Goal: Task Accomplishment & Management: Manage account settings

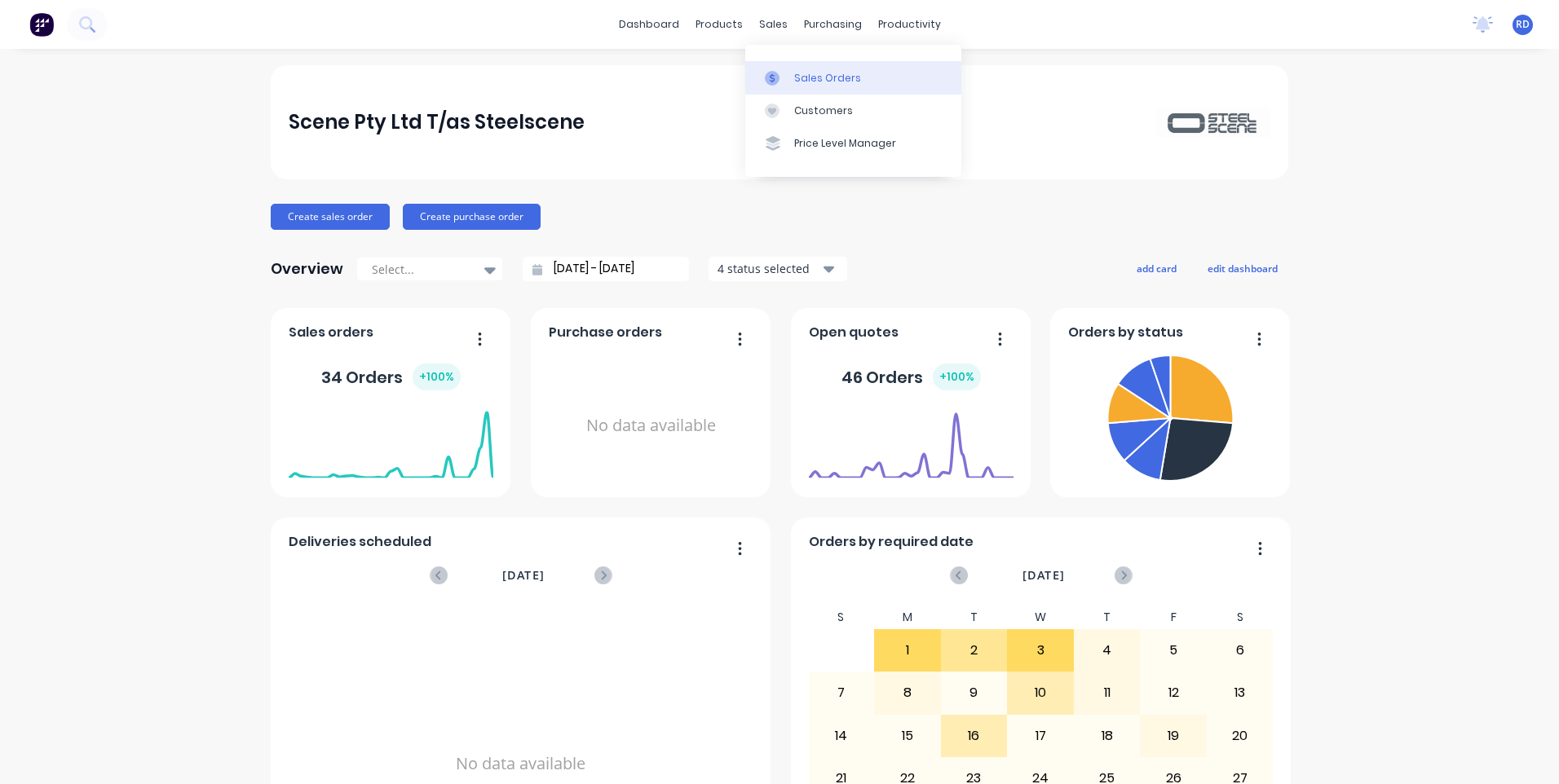
click at [824, 76] on div "Sales Orders" at bounding box center [828, 78] width 67 height 15
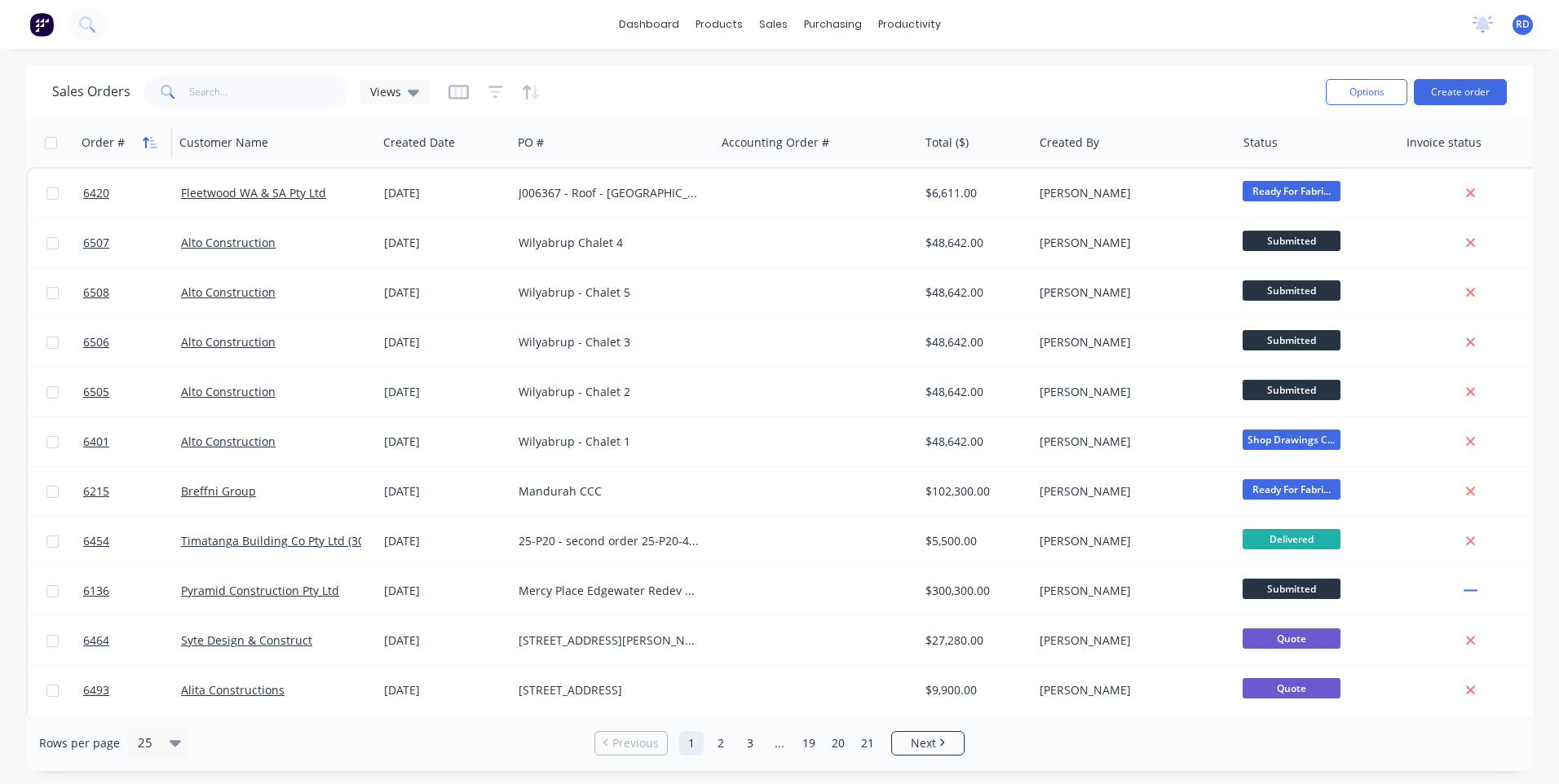
click at [146, 136] on icon "button" at bounding box center [149, 142] width 15 height 13
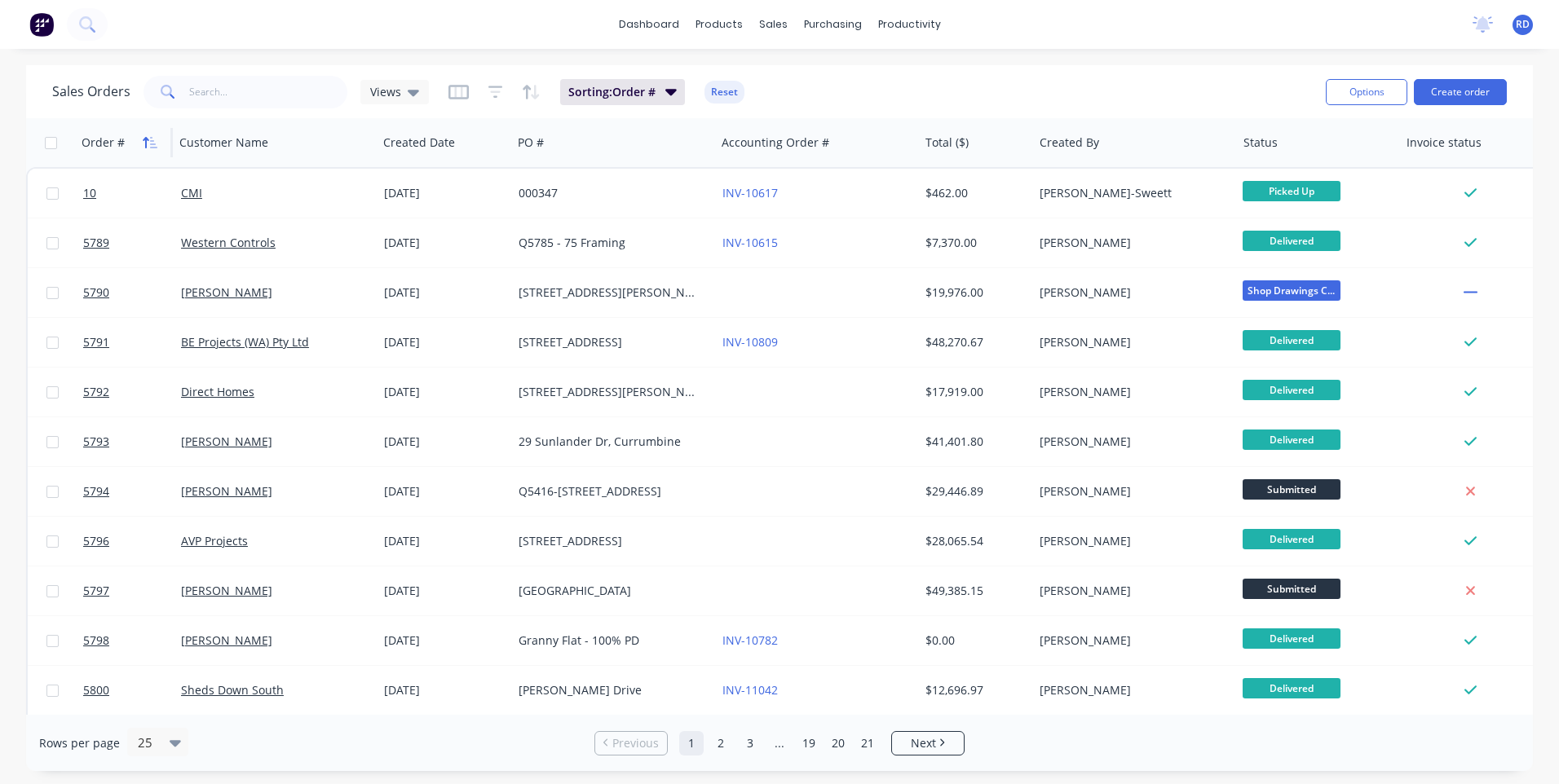
click at [149, 136] on icon "button" at bounding box center [149, 142] width 15 height 13
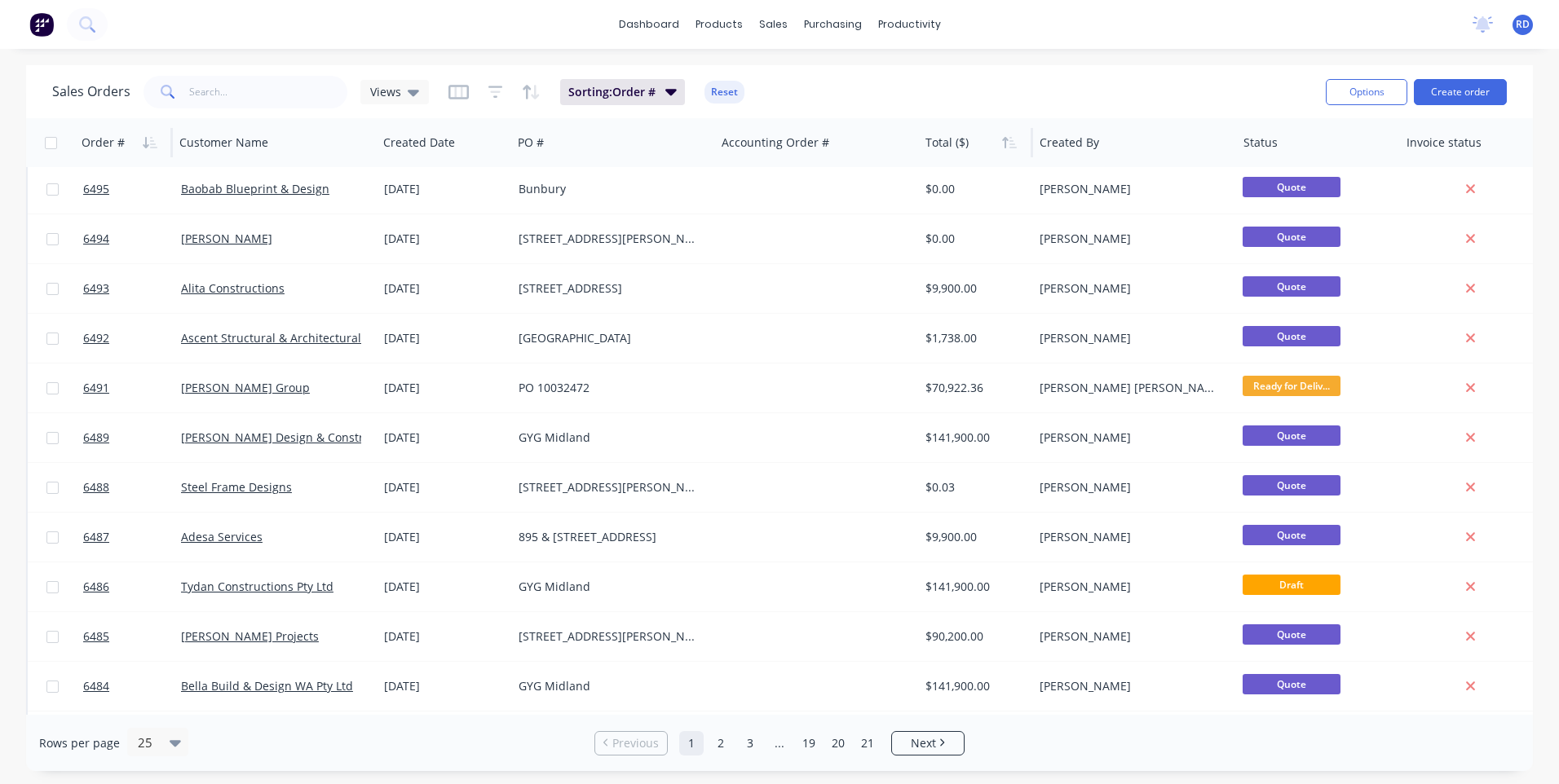
scroll to position [653, 0]
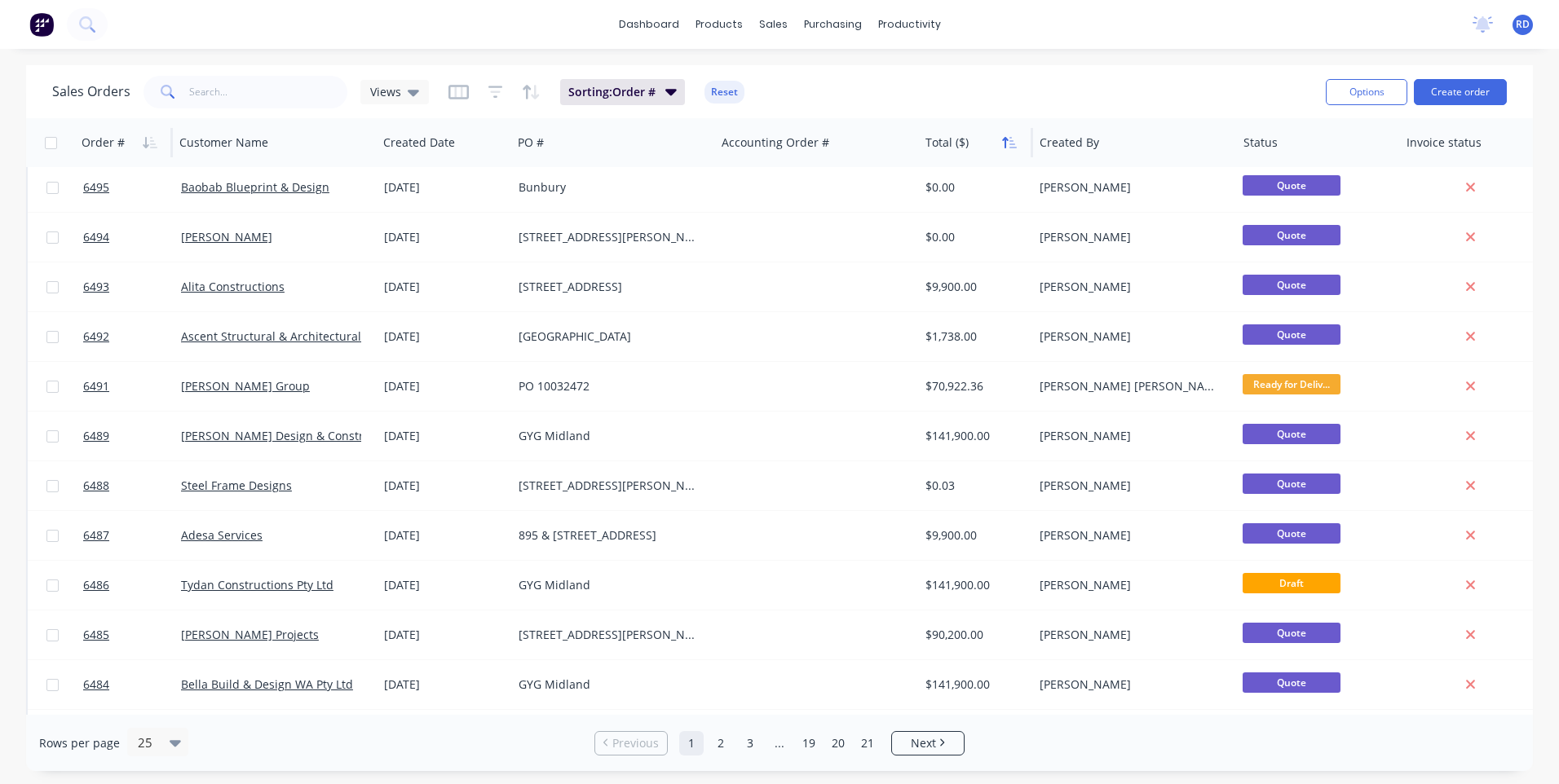
click at [1005, 141] on icon "button" at bounding box center [1005, 142] width 6 height 12
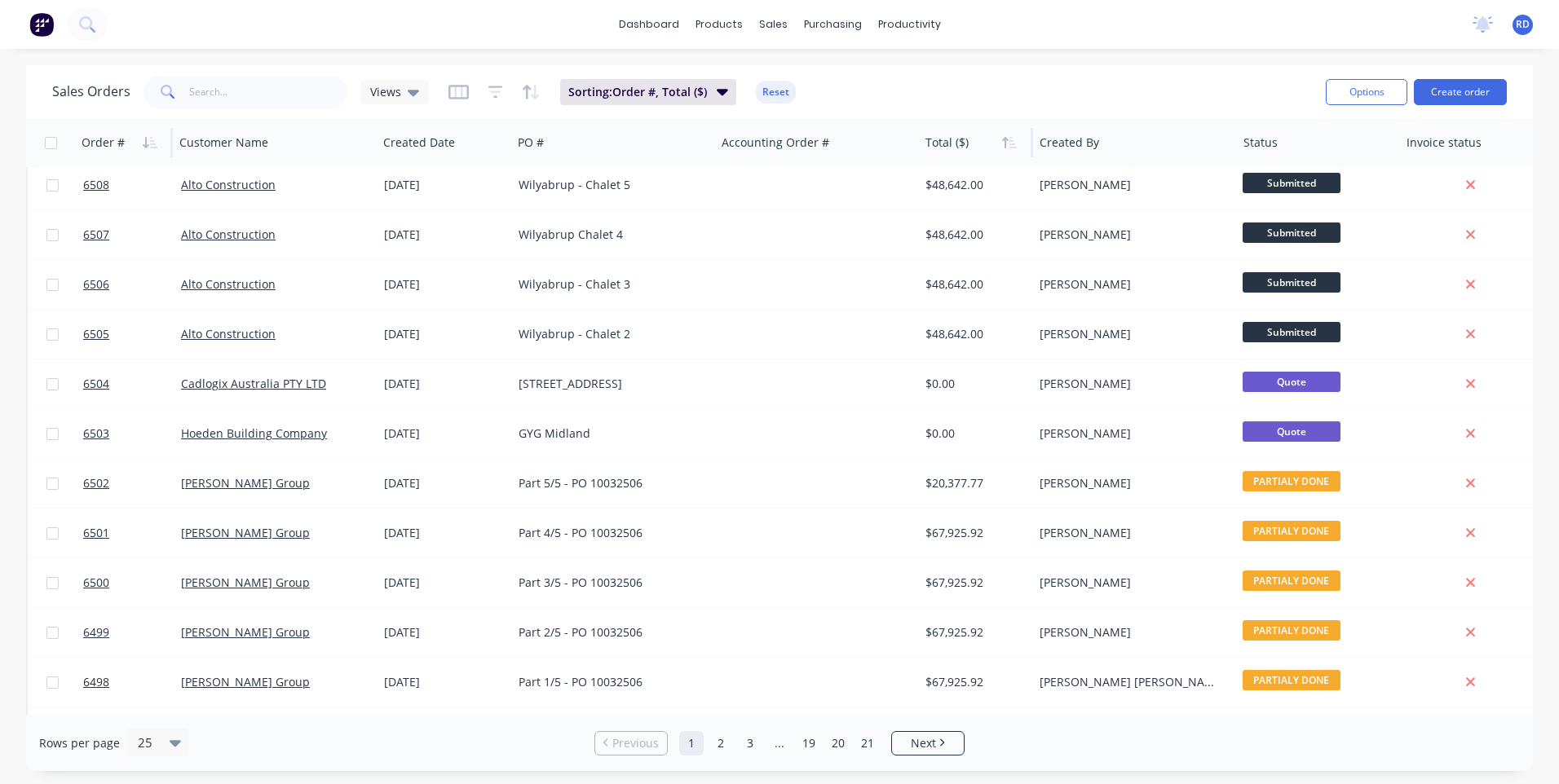
scroll to position [0, 0]
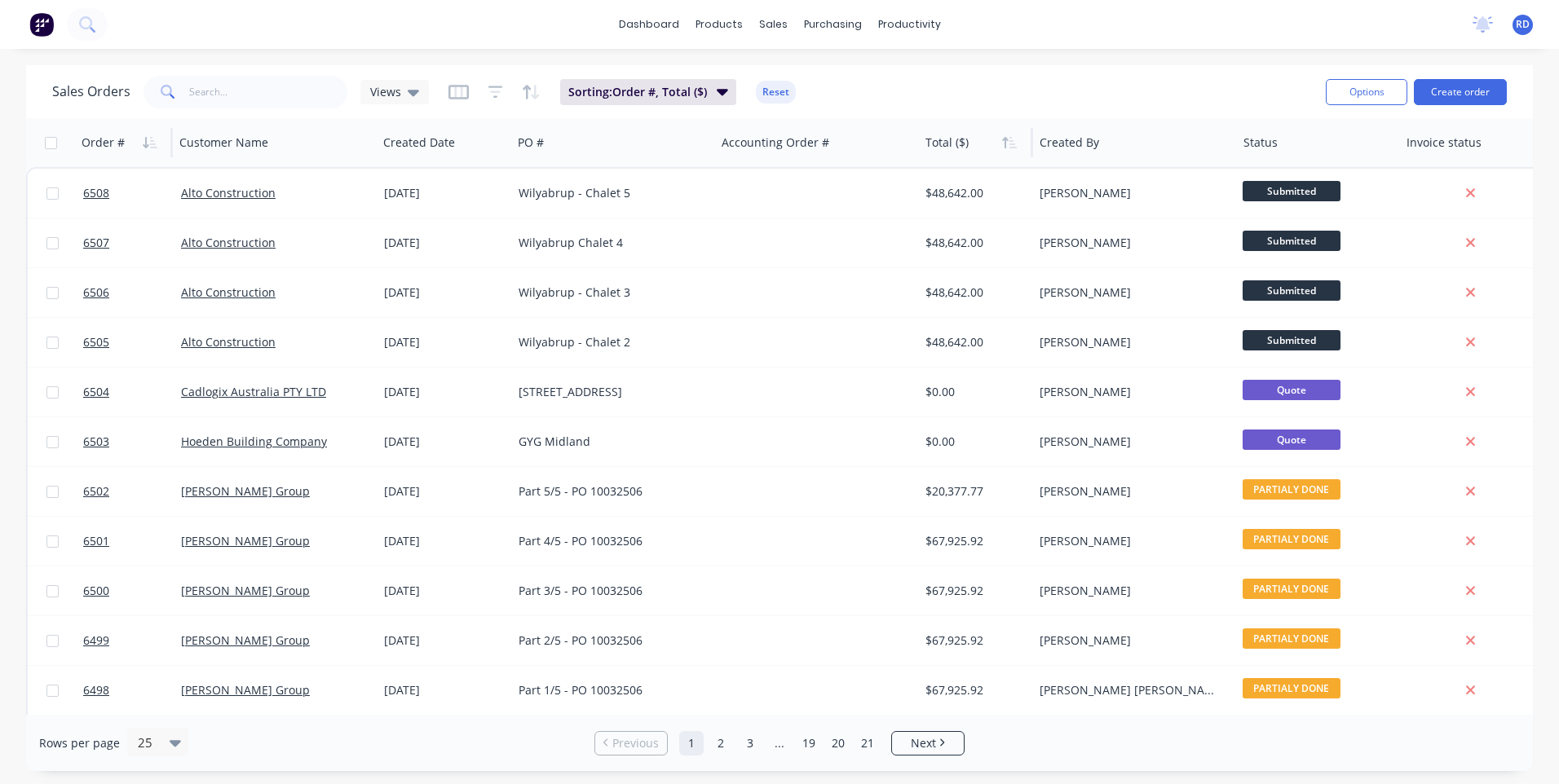
click at [1005, 141] on icon "button" at bounding box center [1005, 142] width 6 height 12
click at [223, 87] on input "text" at bounding box center [268, 92] width 159 height 33
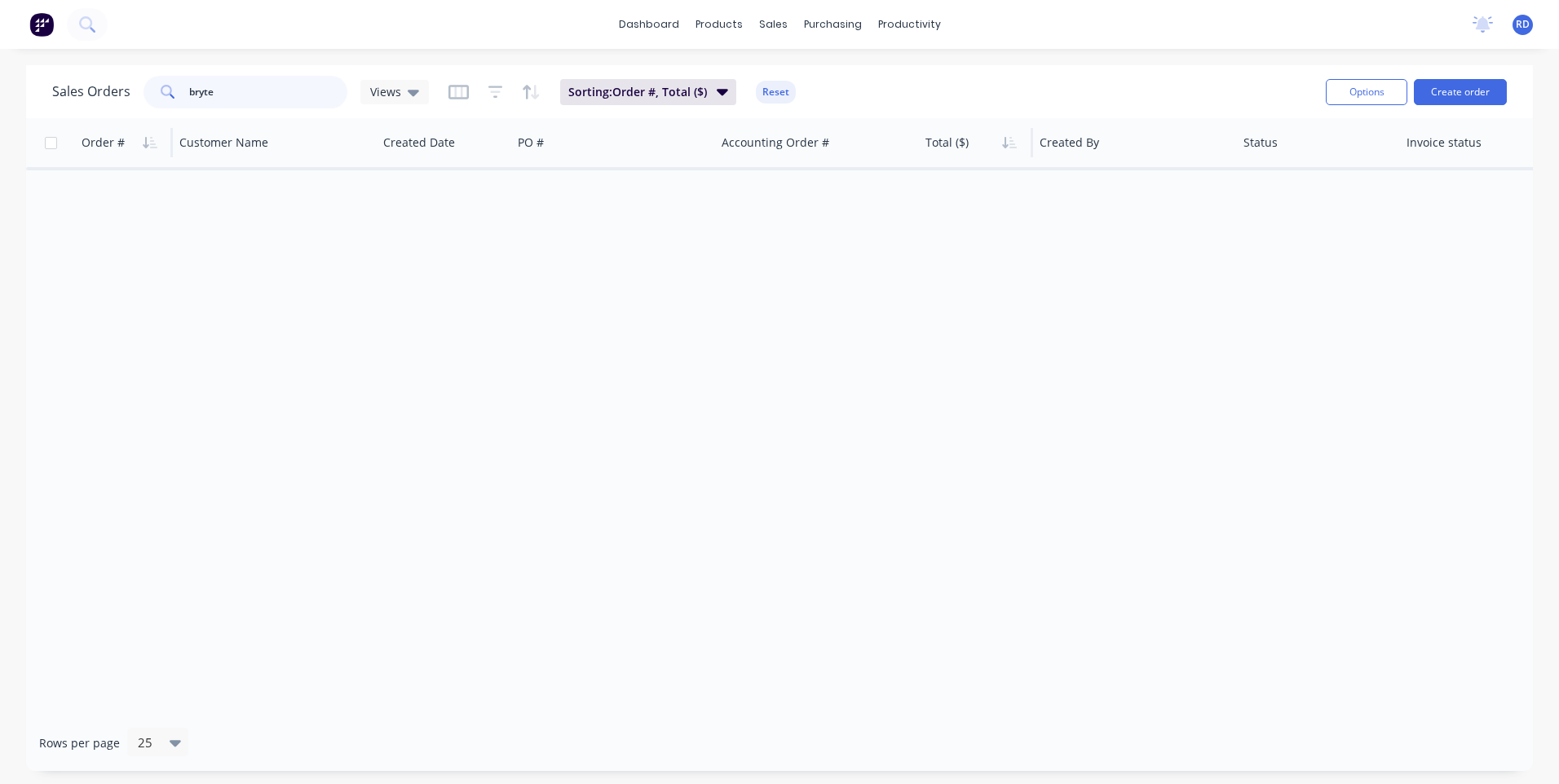
type input "bryte"
drag, startPoint x: 489, startPoint y: 467, endPoint x: 466, endPoint y: 423, distance: 49.6
click at [489, 467] on div "Order # Customer Name Created Date PO # Accounting Order # Total ($) Created By…" at bounding box center [779, 416] width 1507 height 596
click at [151, 148] on icon "button" at bounding box center [149, 142] width 15 height 13
drag, startPoint x: 280, startPoint y: 91, endPoint x: 141, endPoint y: 90, distance: 139.0
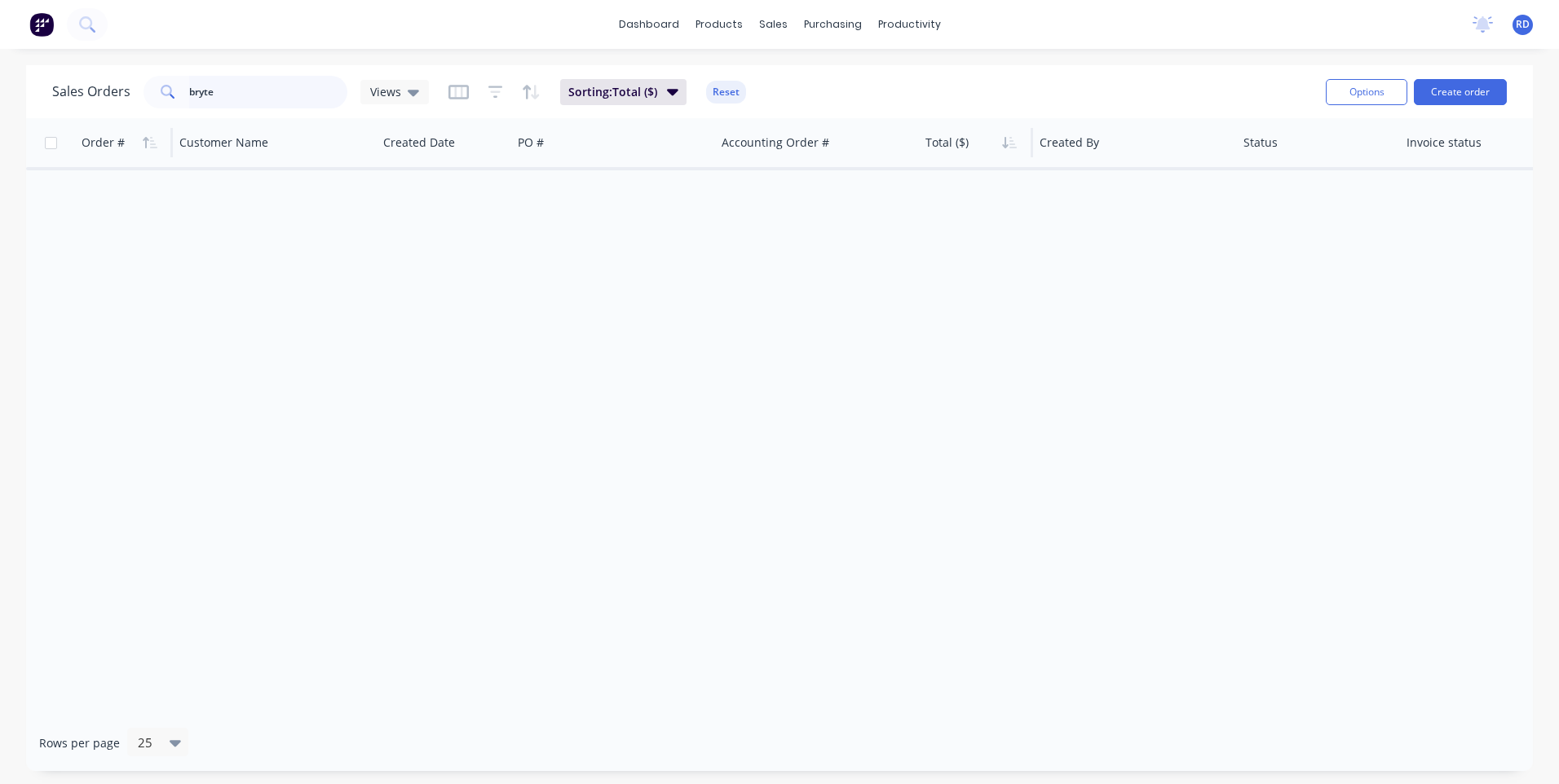
click at [143, 91] on div "bryte" at bounding box center [245, 92] width 204 height 33
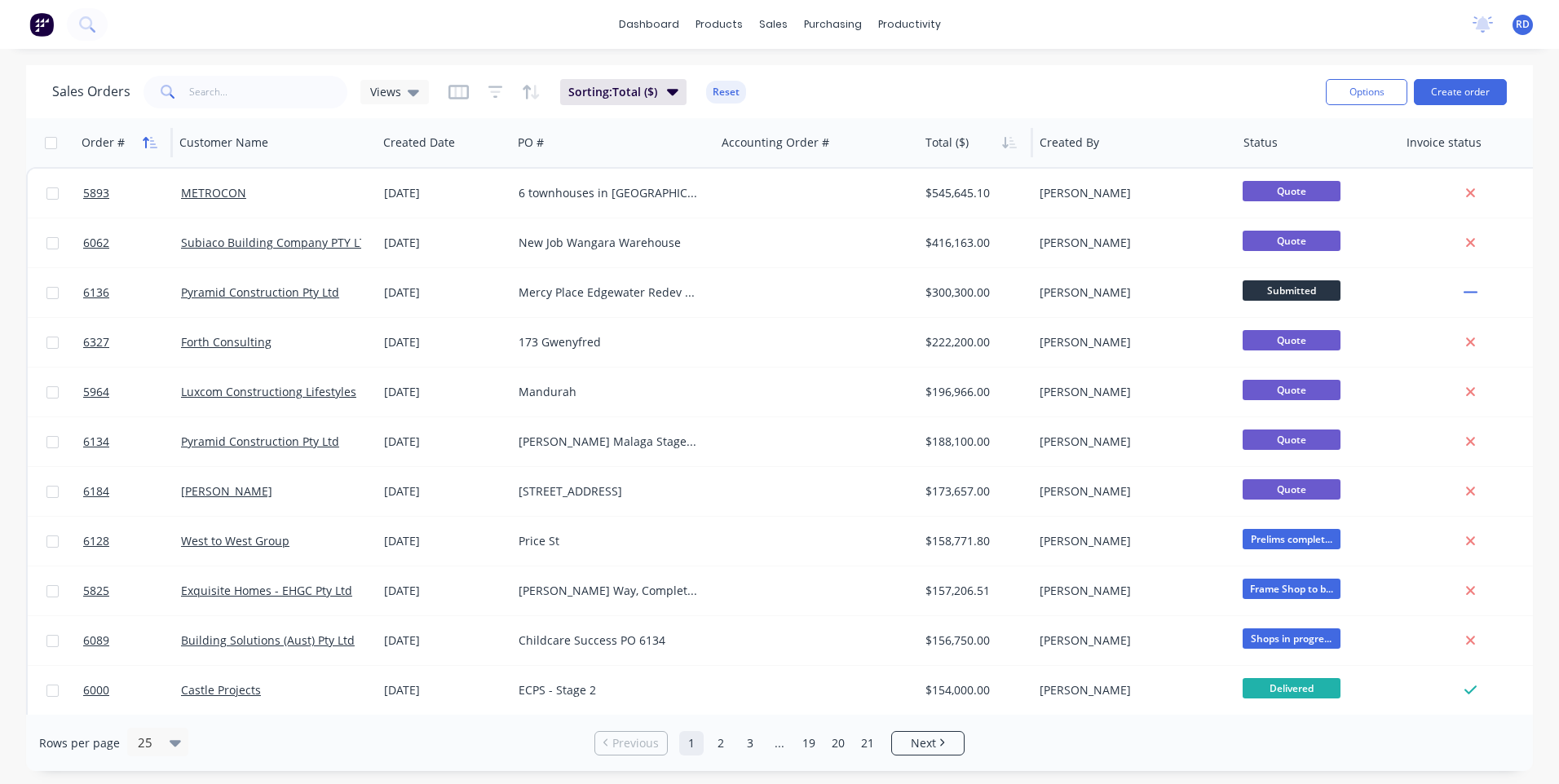
click at [151, 143] on icon "button" at bounding box center [153, 142] width 7 height 12
click at [145, 138] on icon "button" at bounding box center [145, 142] width 6 height 12
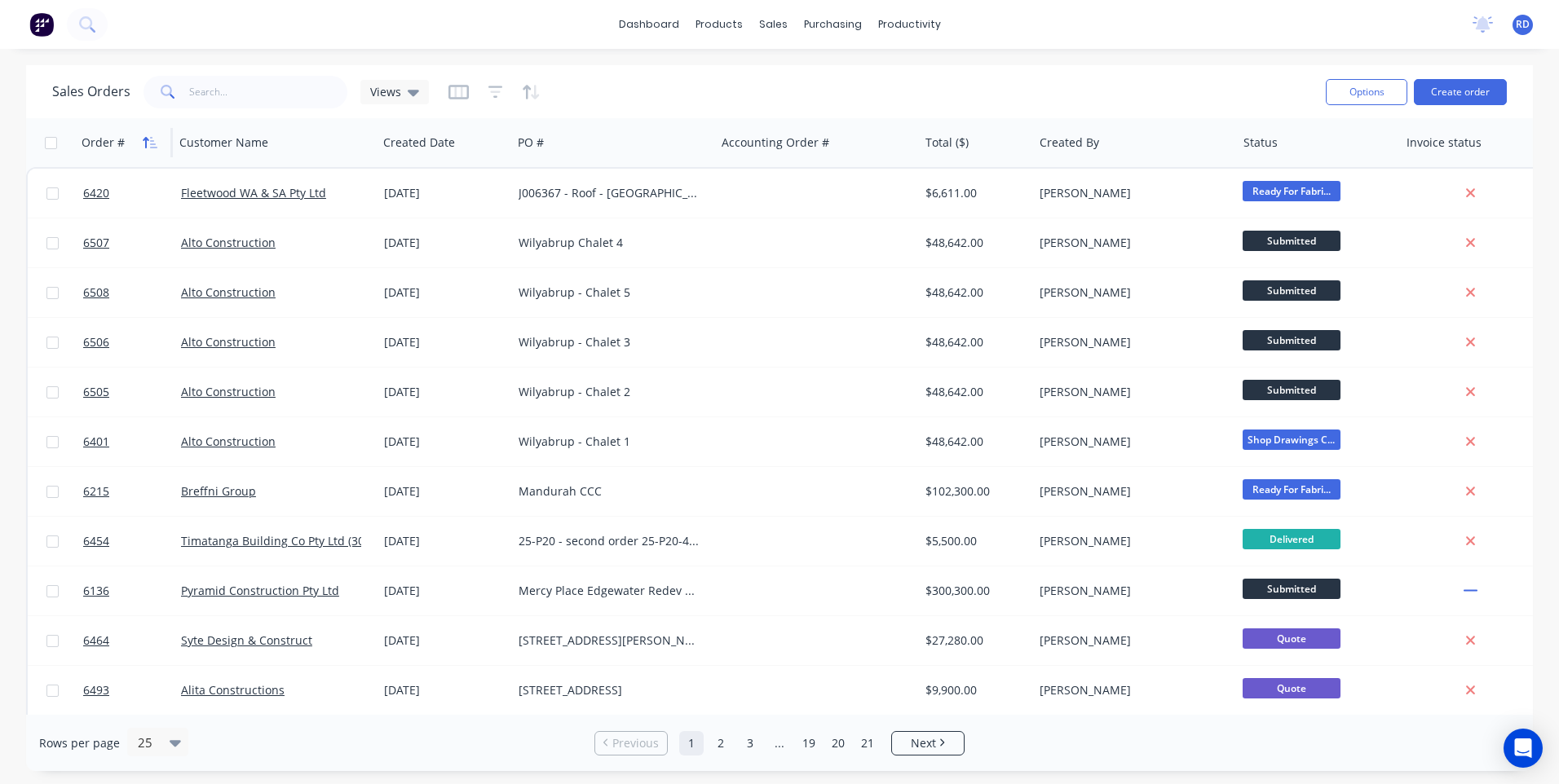
click at [147, 138] on icon "button" at bounding box center [145, 142] width 6 height 12
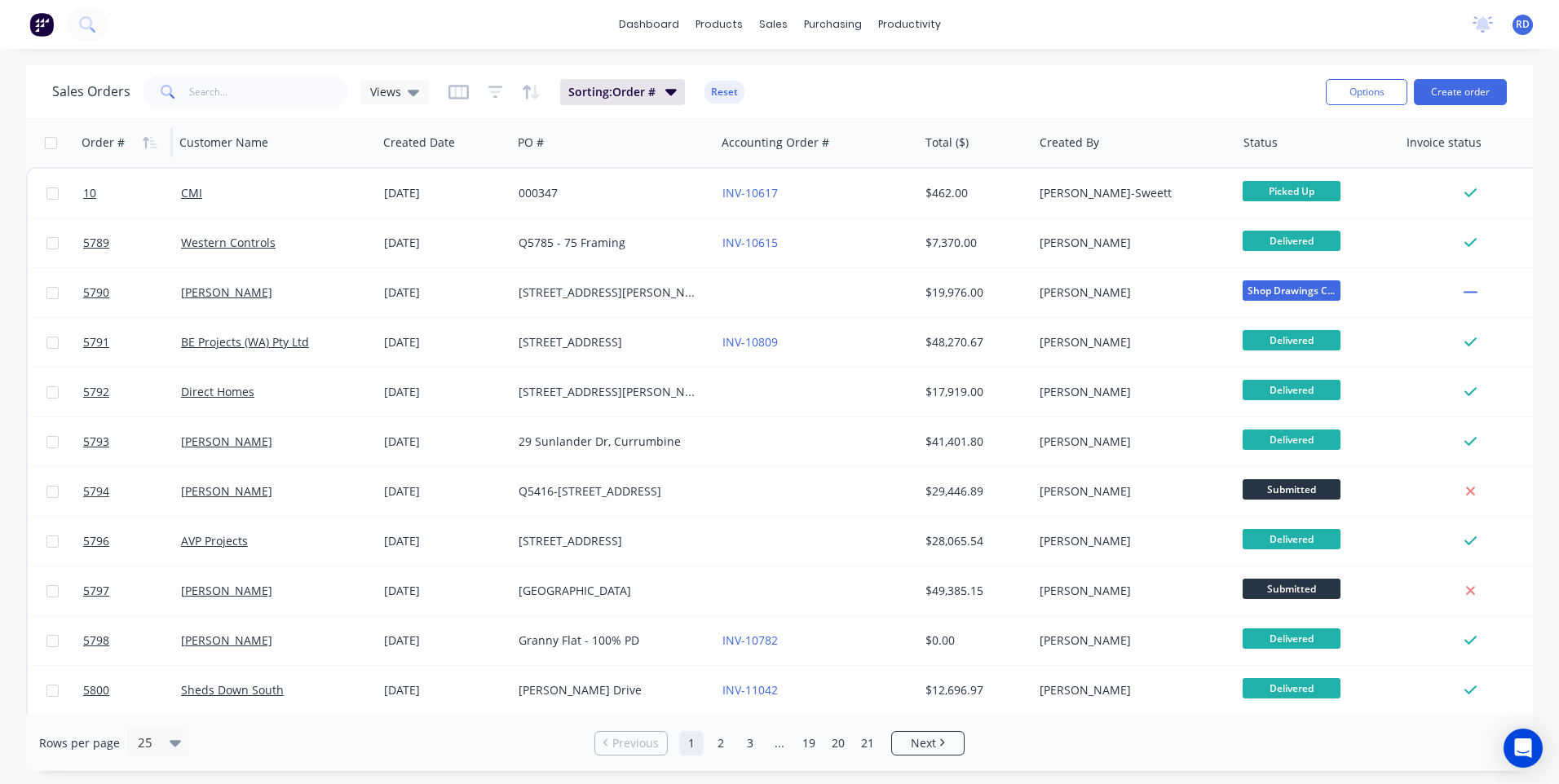
click at [147, 138] on icon "button" at bounding box center [145, 142] width 6 height 12
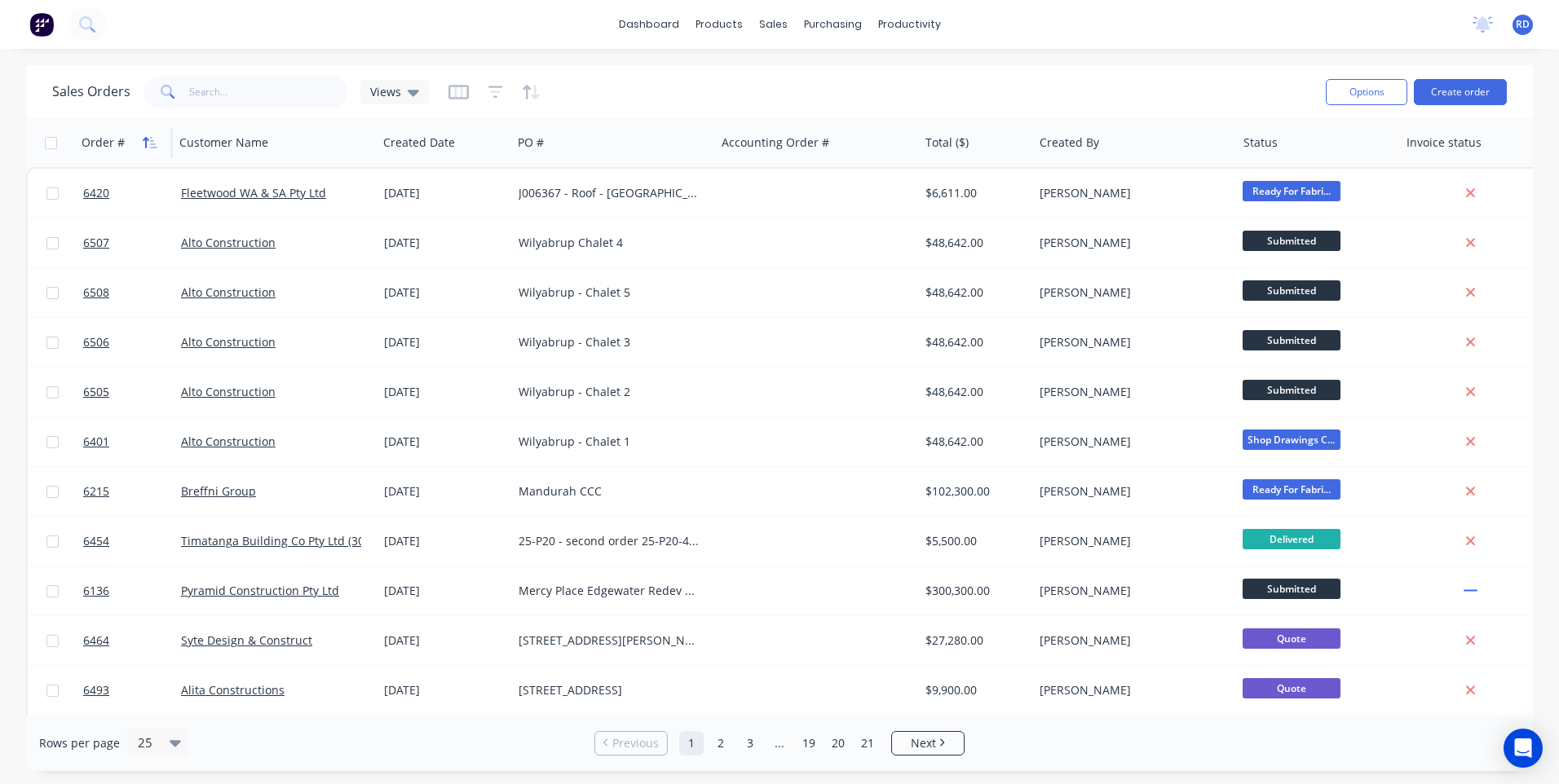
click at [140, 144] on button "button" at bounding box center [149, 142] width 25 height 25
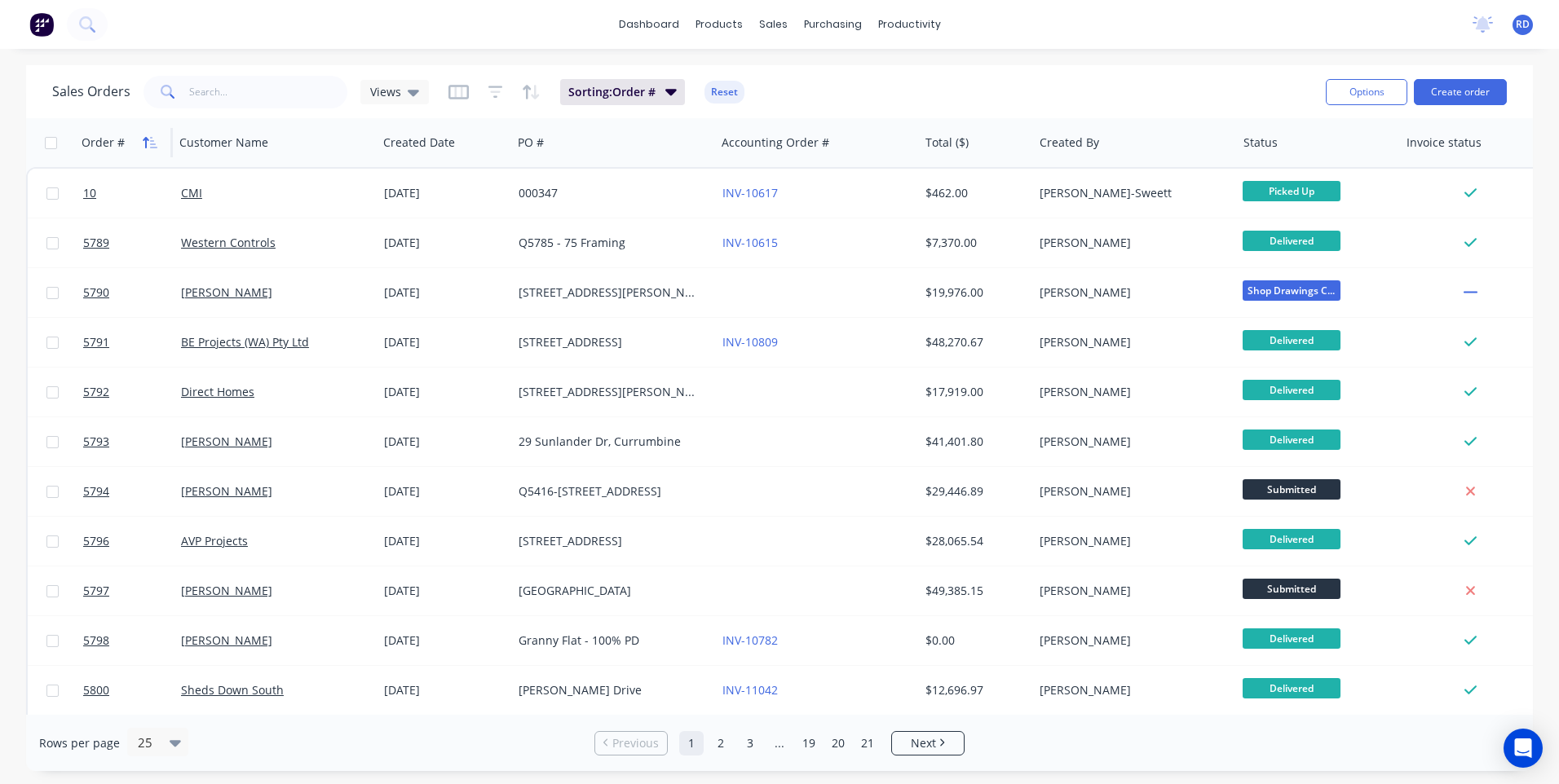
click at [144, 141] on icon "button" at bounding box center [149, 142] width 15 height 13
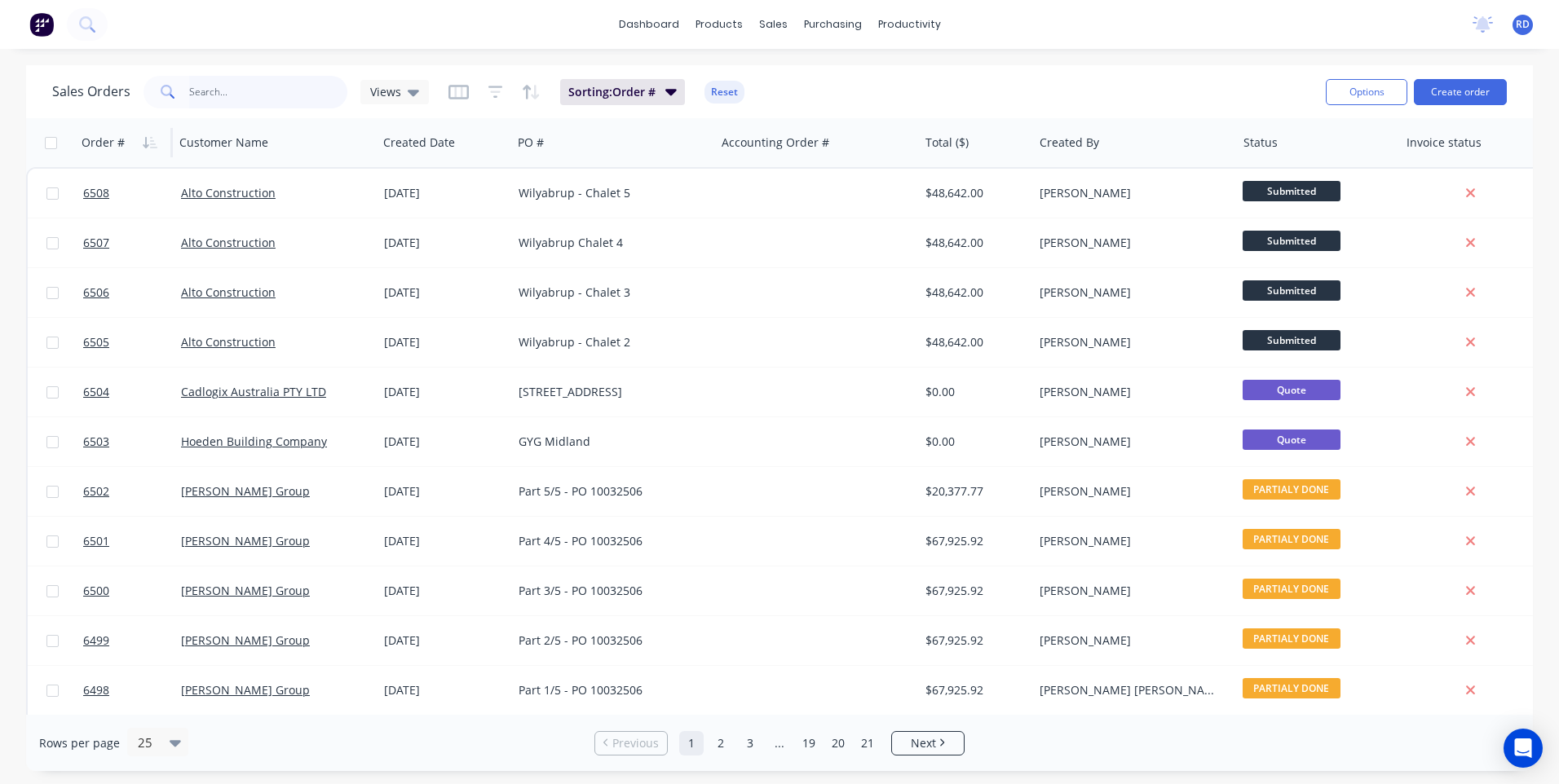
click at [217, 95] on input "text" at bounding box center [268, 92] width 159 height 33
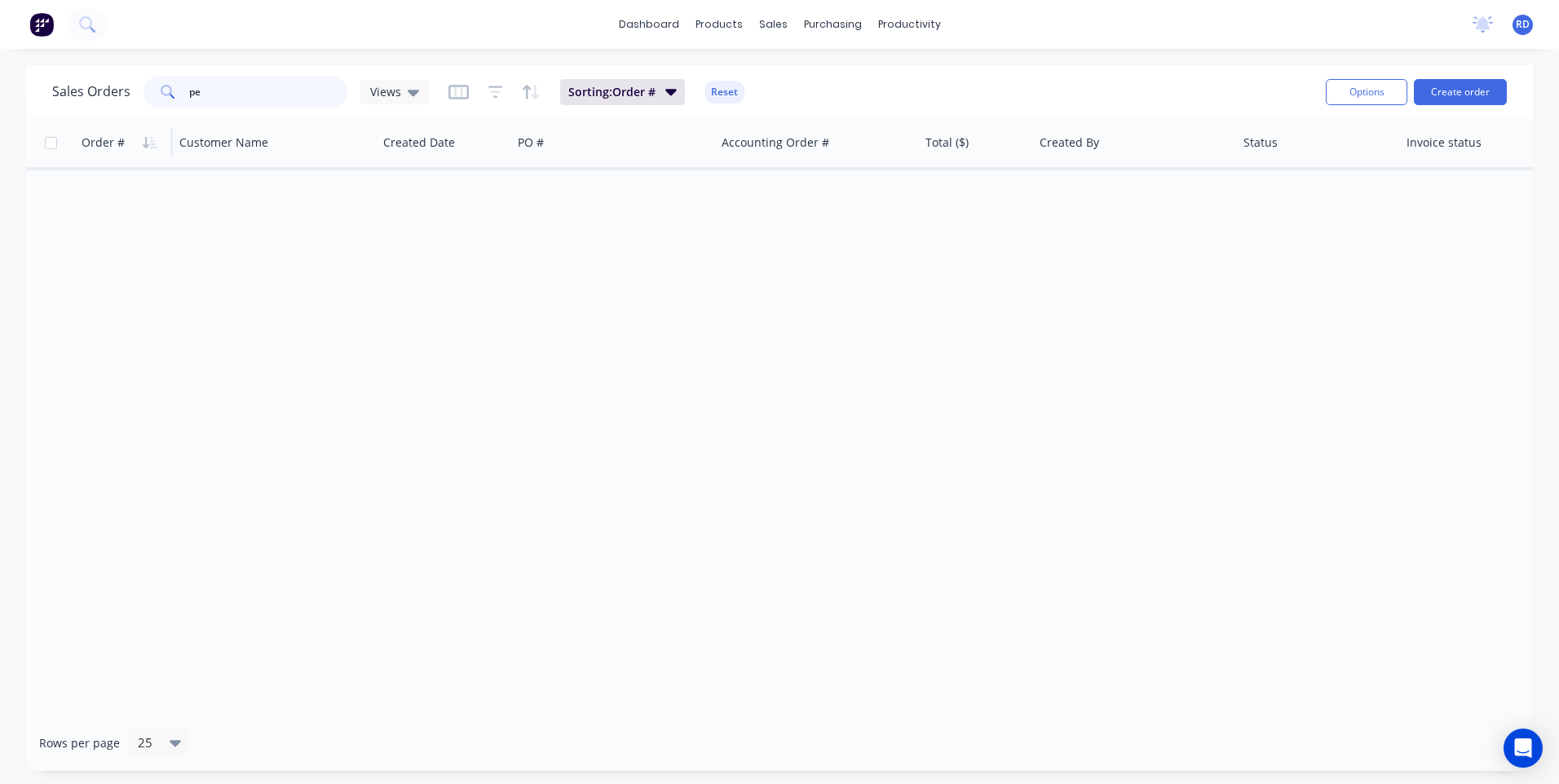
type input "p"
